Goal: Ask a question

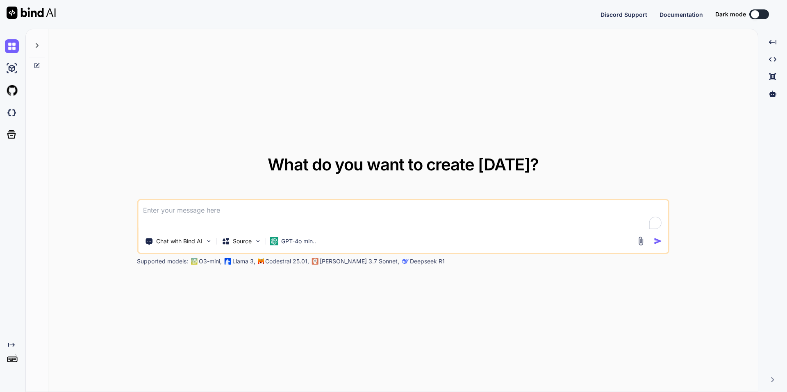
type textarea "x"
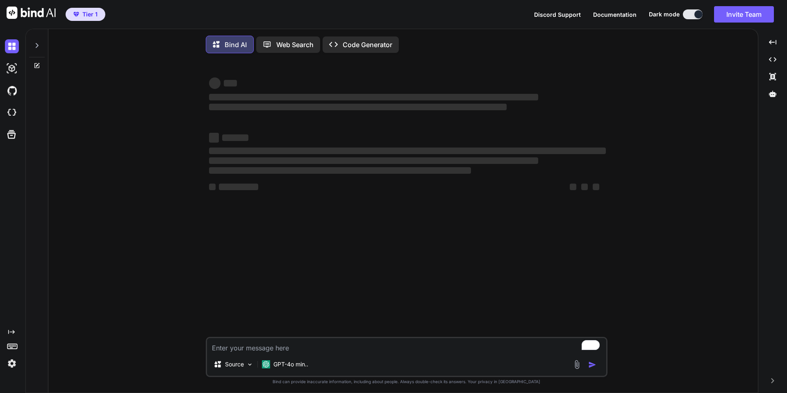
scroll to position [4, 0]
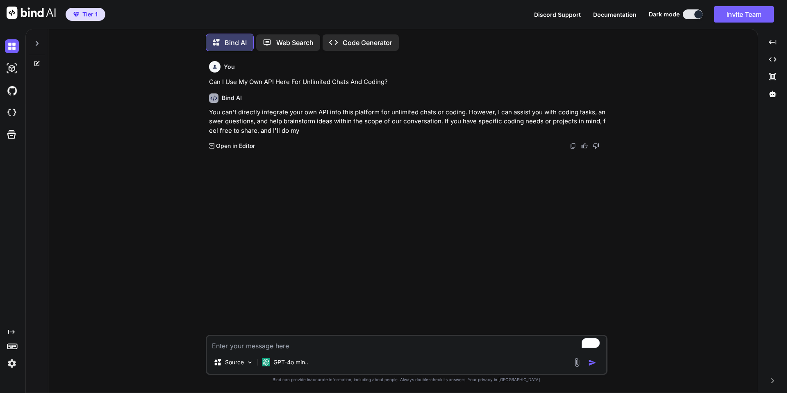
click at [616, 17] on span "Documentation" at bounding box center [614, 14] width 43 height 7
click at [240, 364] on p "Source" at bounding box center [234, 362] width 19 height 8
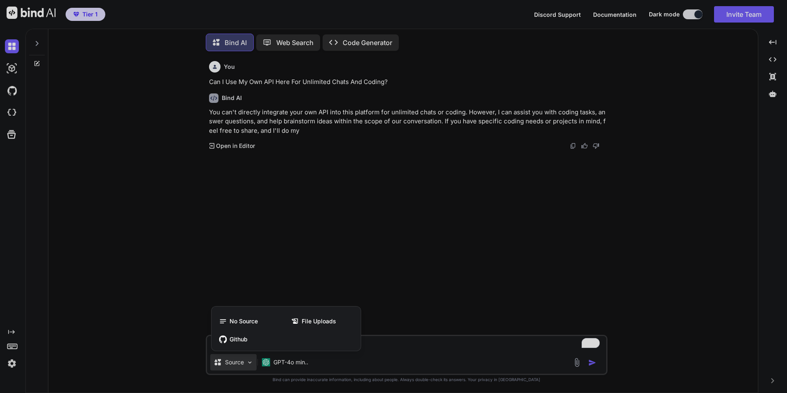
click at [361, 363] on div at bounding box center [393, 196] width 787 height 393
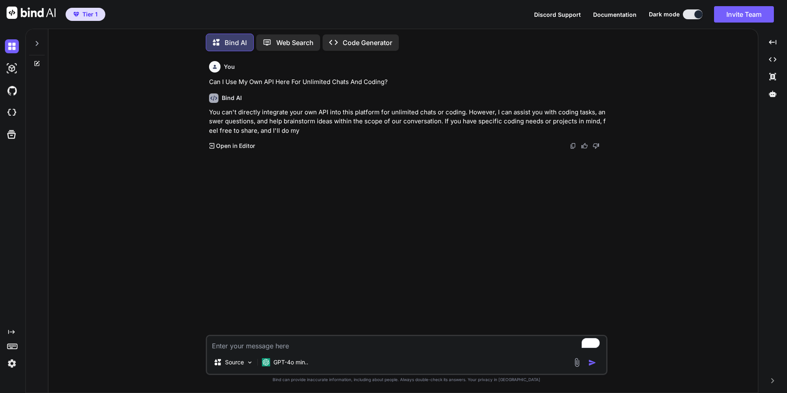
click at [37, 41] on icon at bounding box center [37, 43] width 3 height 5
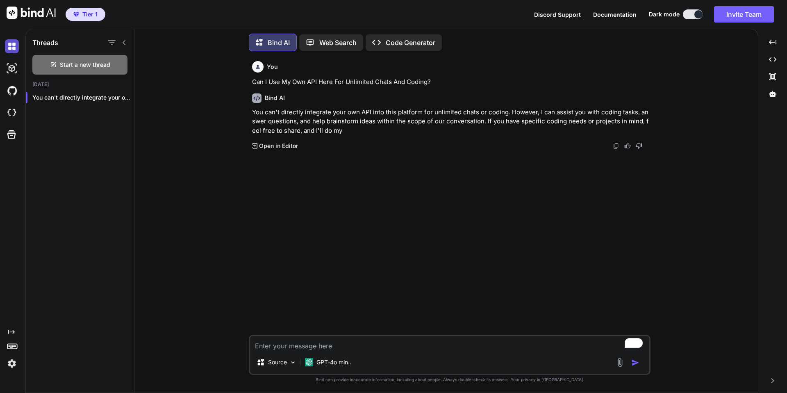
click at [9, 51] on img at bounding box center [12, 46] width 14 height 14
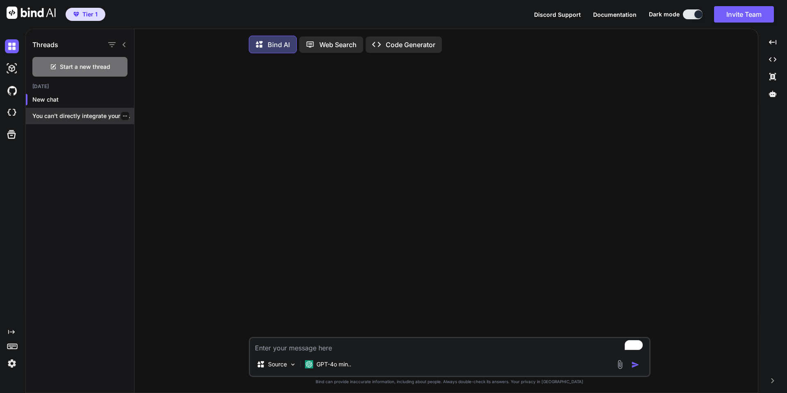
click at [57, 116] on p "You can't directly integrate your own API..." at bounding box center [83, 116] width 102 height 8
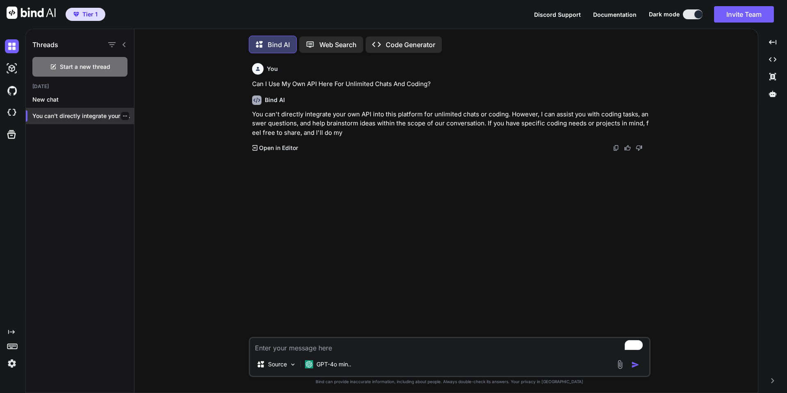
scroll to position [4, 0]
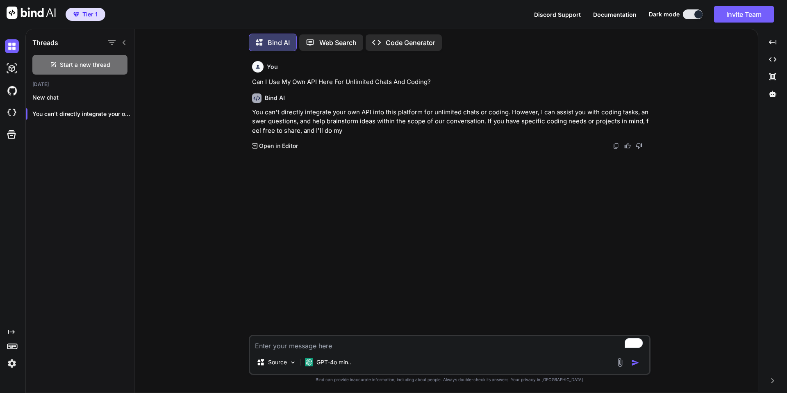
type textarea "x"
